Goal: Information Seeking & Learning: Learn about a topic

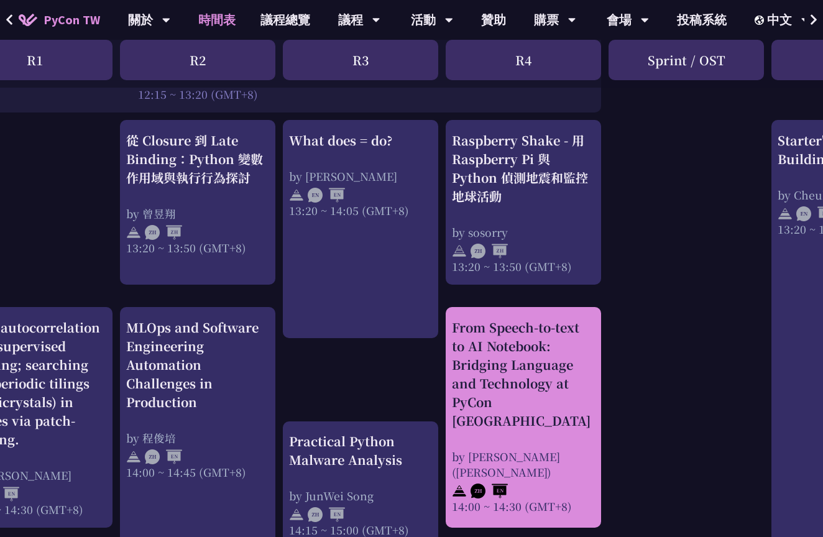
scroll to position [1054, 218]
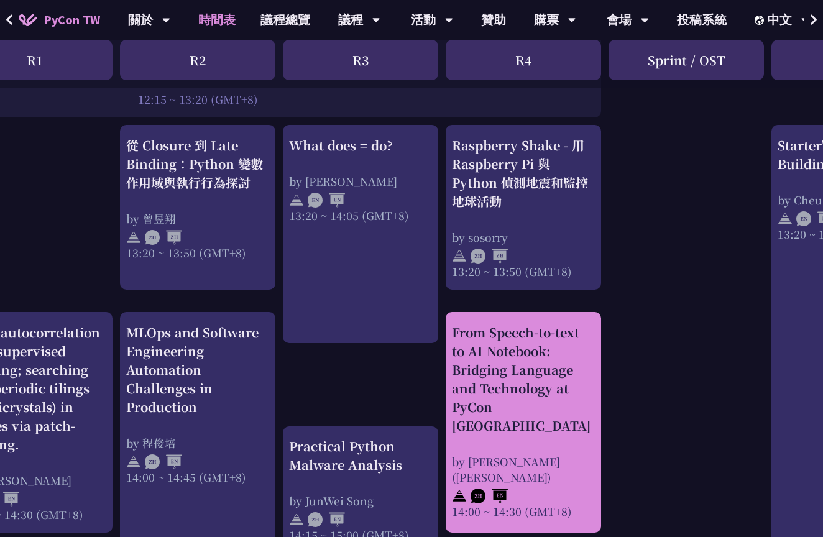
click at [534, 380] on div "From Speech-to-text to AI Notebook: Bridging Language and Technology at PyCon […" at bounding box center [523, 379] width 143 height 112
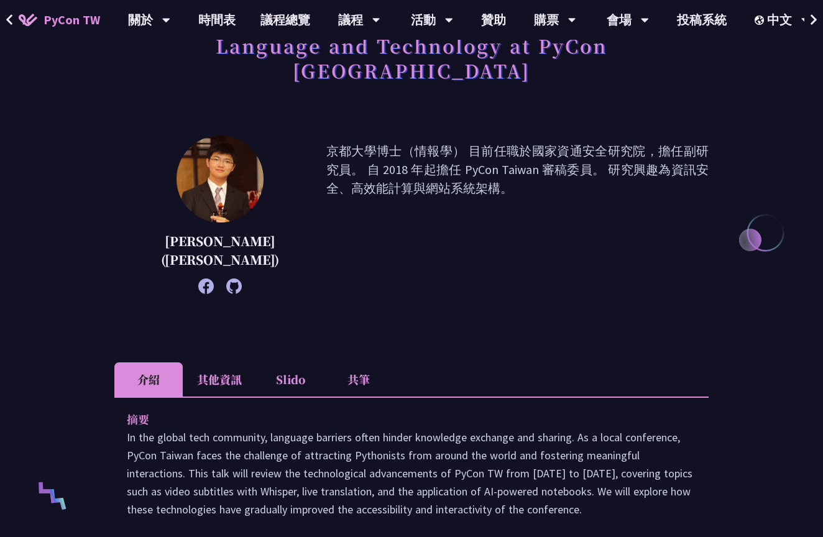
scroll to position [139, 0]
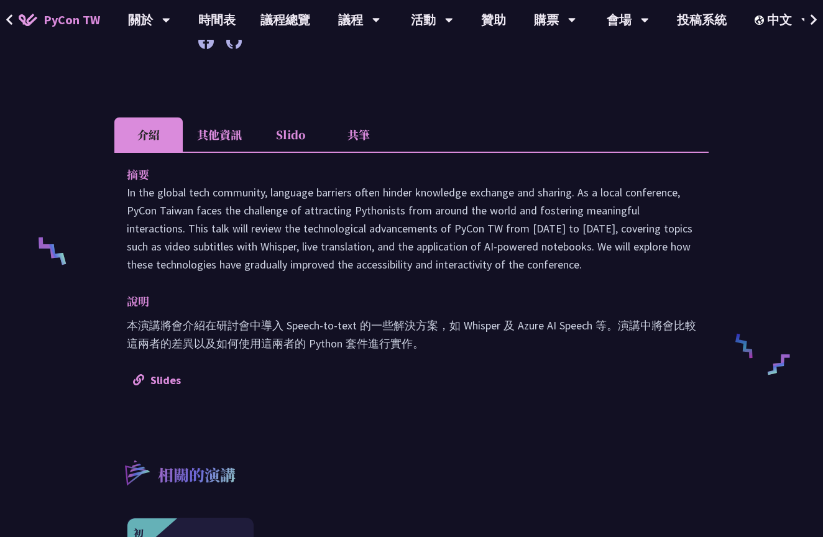
scroll to position [375, 0]
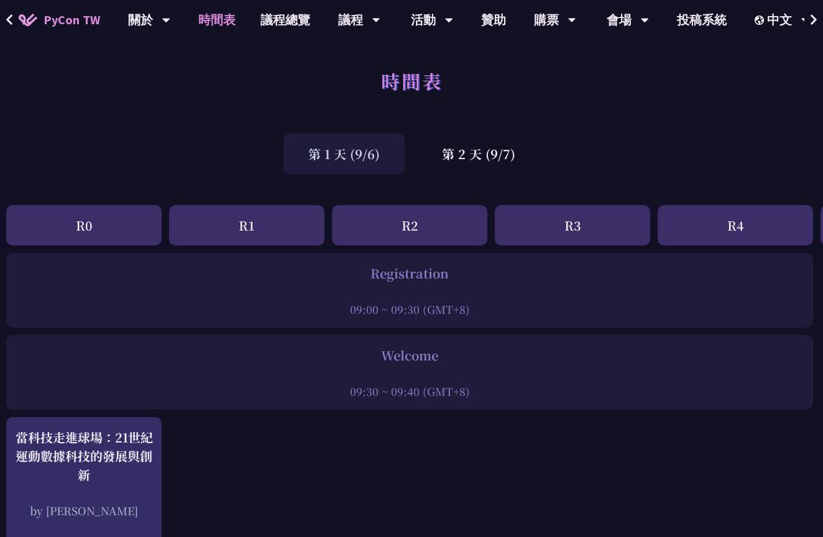
scroll to position [0, 6]
click at [506, 174] on div "第 1 天 (9/6) 第 2 天 (9/7)" at bounding box center [411, 153] width 823 height 53
click at [506, 155] on div "第 2 天 (9/7)" at bounding box center [478, 154] width 123 height 40
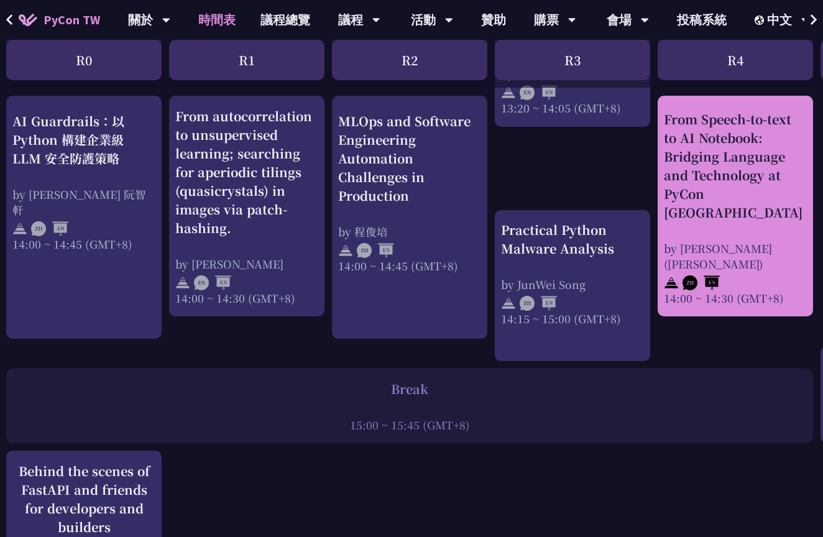
click at [709, 205] on div "From Speech-to-text to AI Notebook: Bridging Language and Technology at PyCon […" at bounding box center [735, 166] width 143 height 112
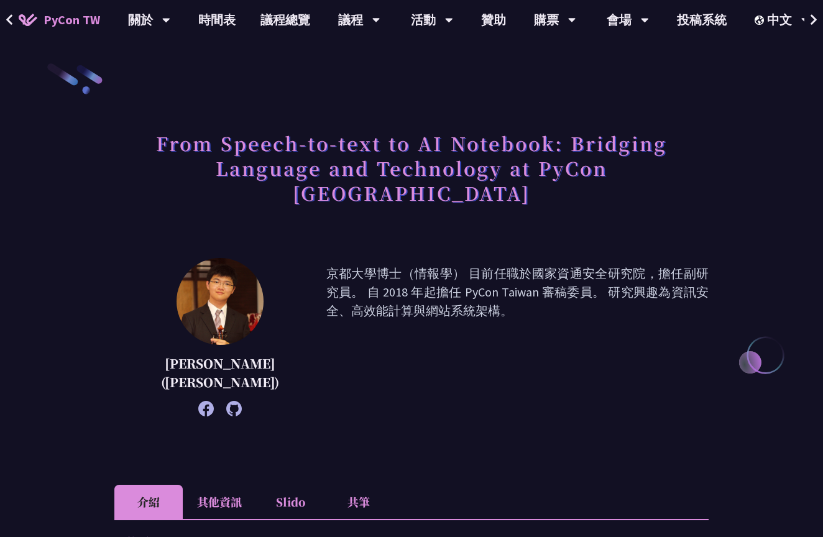
click at [586, 198] on div "From Speech-to-text to AI Notebook: Bridging Language and Technology at PyCon […" at bounding box center [411, 181] width 594 height 115
